Goal: Check status

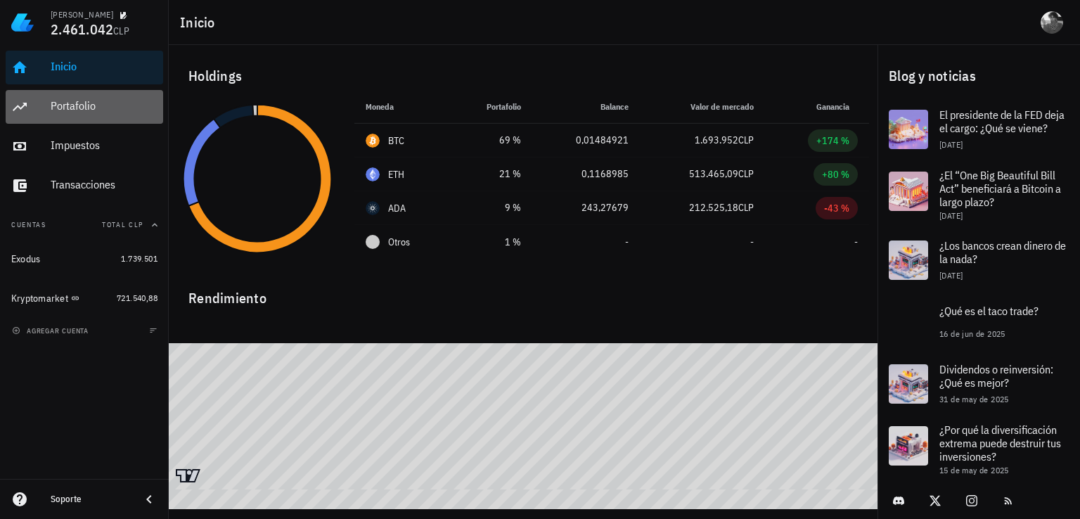
click at [87, 98] on div "Portafolio" at bounding box center [104, 107] width 107 height 32
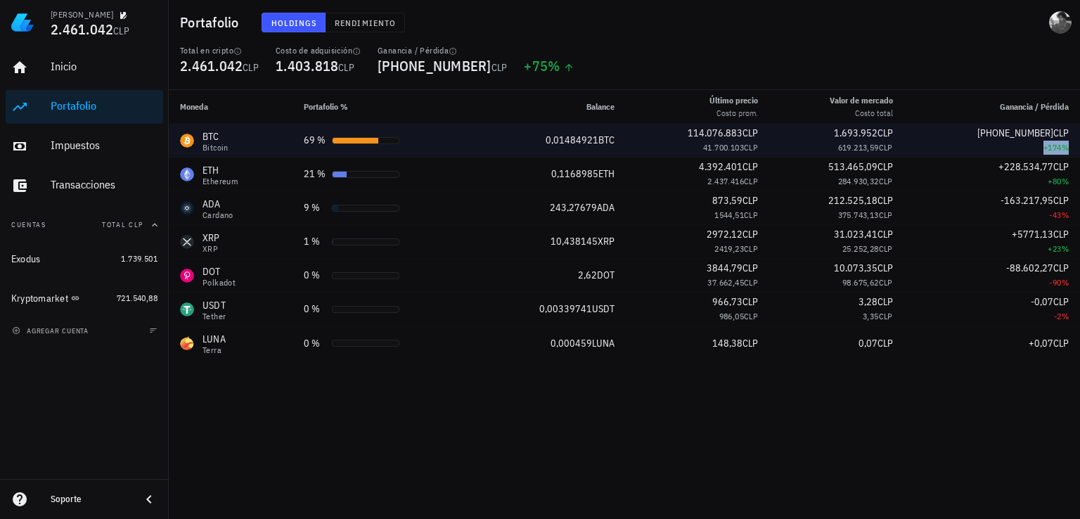
click at [1048, 150] on div "+174 %" at bounding box center [991, 148] width 153 height 14
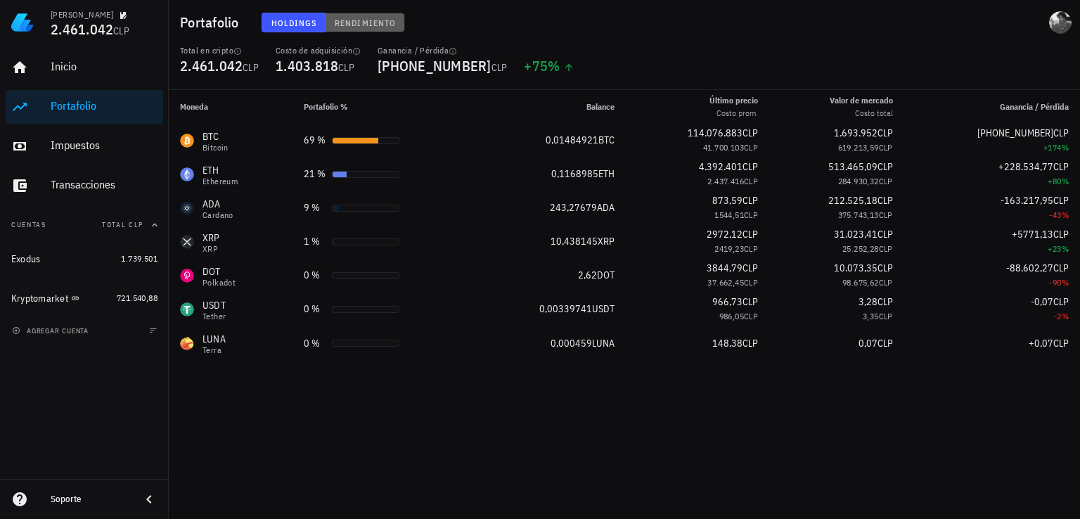
click at [382, 25] on span "Rendimiento" at bounding box center [365, 23] width 62 height 11
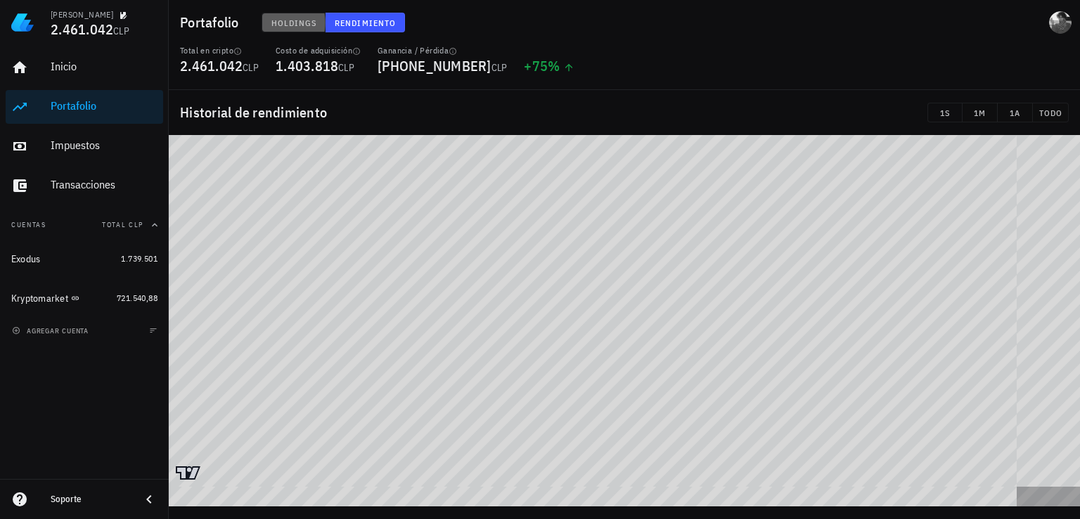
click at [306, 27] on span "Holdings" at bounding box center [294, 23] width 46 height 11
